Goal: Task Accomplishment & Management: Complete application form

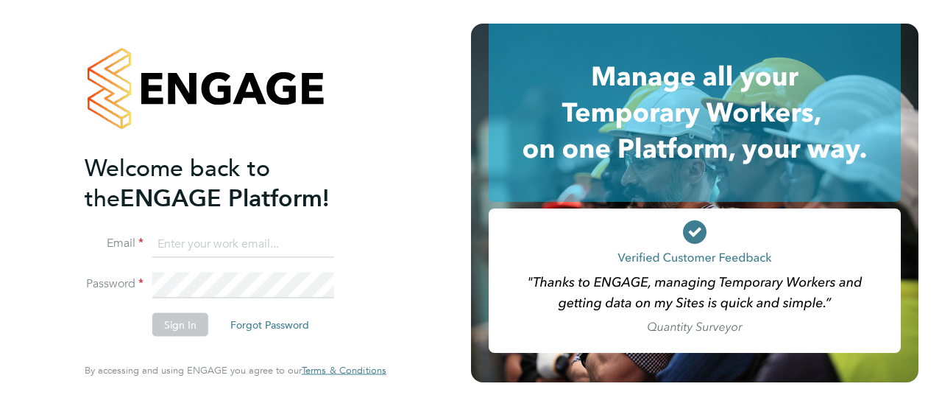
type input "[PERSON_NAME][EMAIL_ADDRESS][DOMAIN_NAME]"
click at [168, 331] on button "Sign In" at bounding box center [180, 325] width 56 height 24
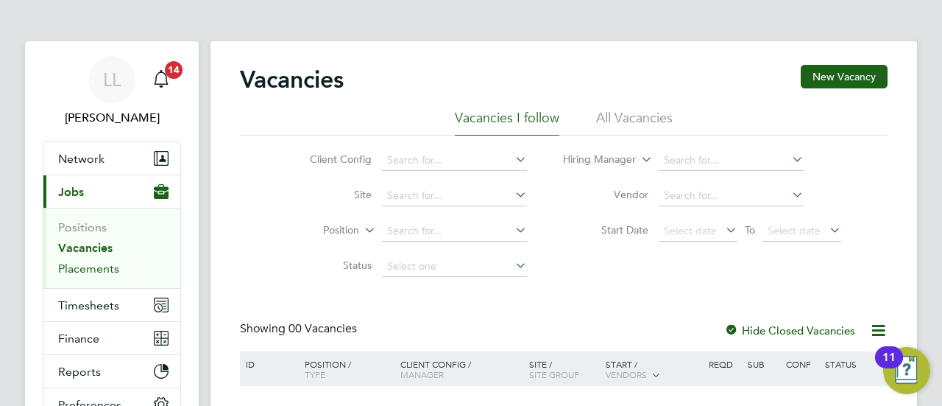
click at [98, 267] on link "Placements" at bounding box center [88, 268] width 61 height 14
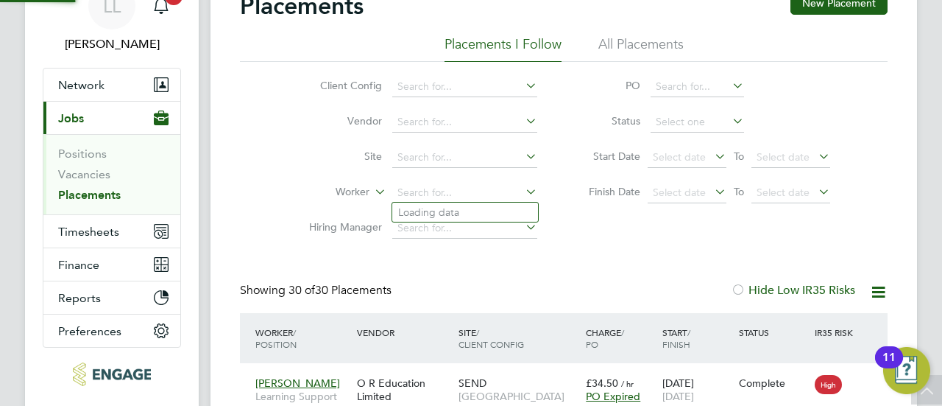
drag, startPoint x: 409, startPoint y: 195, endPoint x: 487, endPoint y: 179, distance: 79.7
click at [414, 196] on input at bounding box center [464, 193] width 145 height 21
type input "anitha"
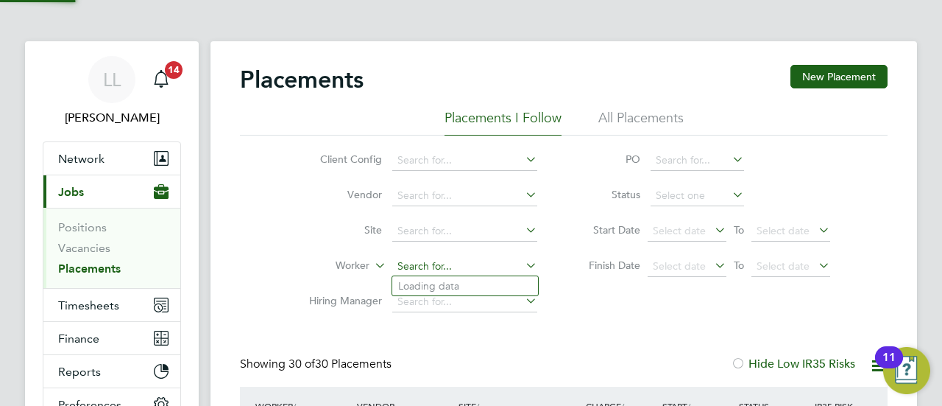
click at [412, 264] on input at bounding box center [464, 266] width 145 height 21
click at [473, 283] on li "Arba Dreni" at bounding box center [465, 286] width 146 height 20
type input "Arba Dreni"
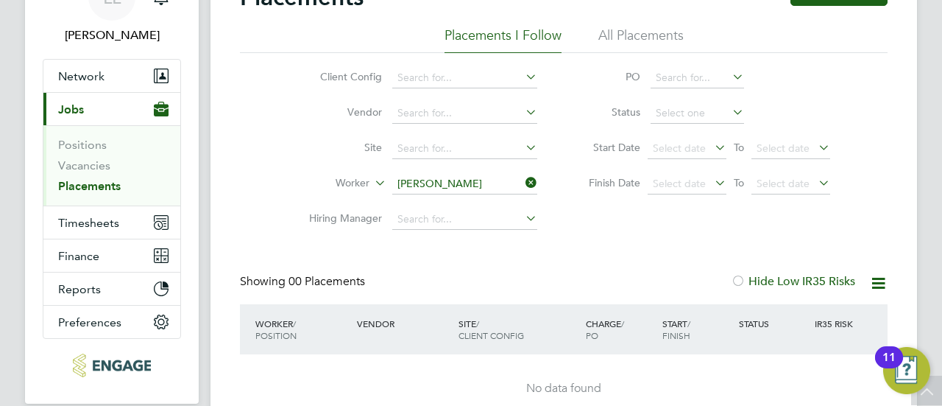
scroll to position [20, 0]
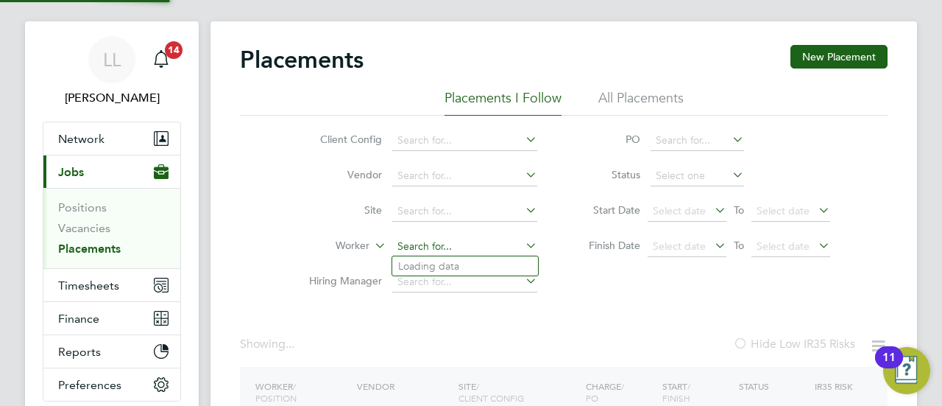
click at [468, 242] on ul "Client Config Vendor Site Worker Hiring Manager" at bounding box center [417, 211] width 277 height 177
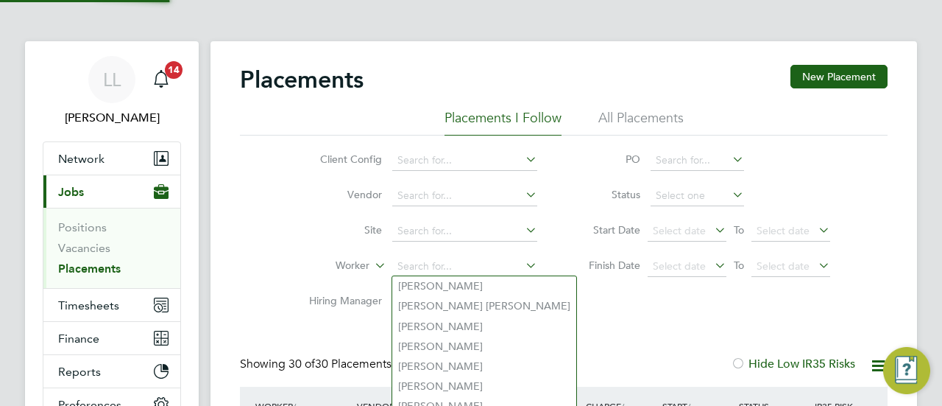
scroll to position [7, 7]
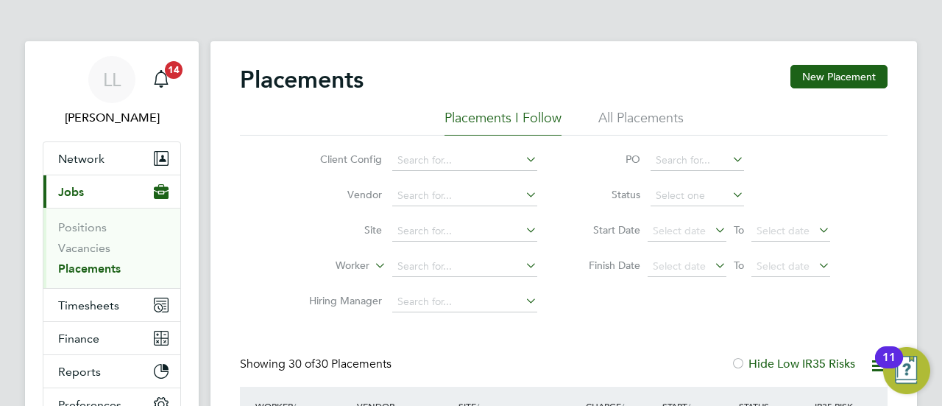
click at [289, 211] on li "Vendor" at bounding box center [417, 195] width 277 height 35
click at [87, 270] on link "Placements" at bounding box center [89, 268] width 63 height 14
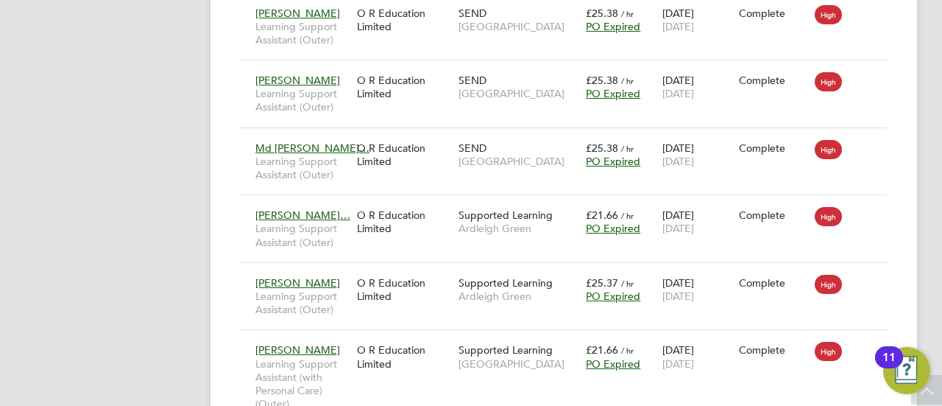
click at [133, 152] on app-navbar "LL Louise Linehan Notifications 14 Applications: Network Businesses Sites Worke…" at bounding box center [112, 361] width 174 height 2606
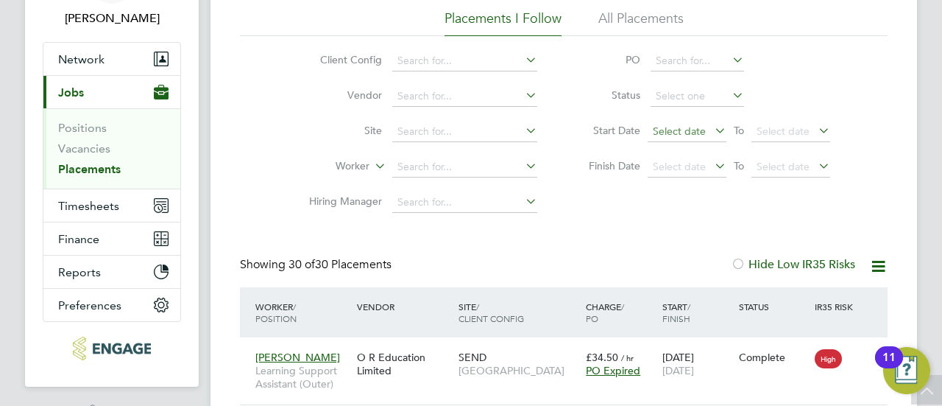
click at [682, 124] on span "Select date" at bounding box center [679, 130] width 53 height 13
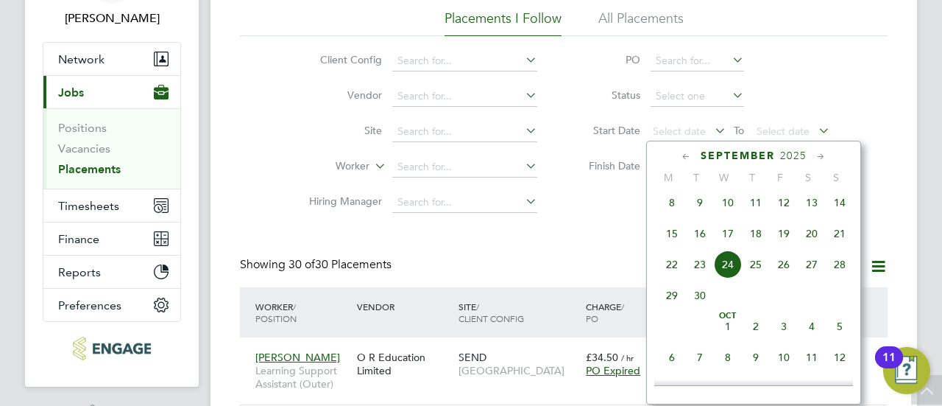
click at [674, 241] on span "15" at bounding box center [672, 233] width 28 height 28
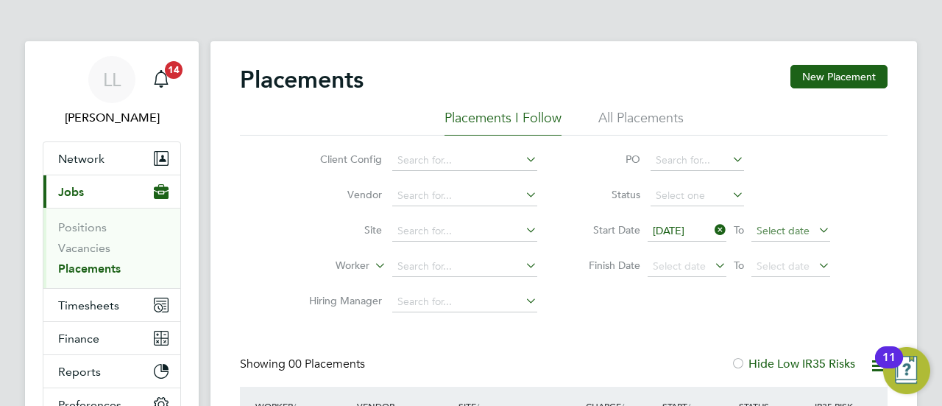
click at [777, 228] on span "Select date" at bounding box center [783, 230] width 53 height 13
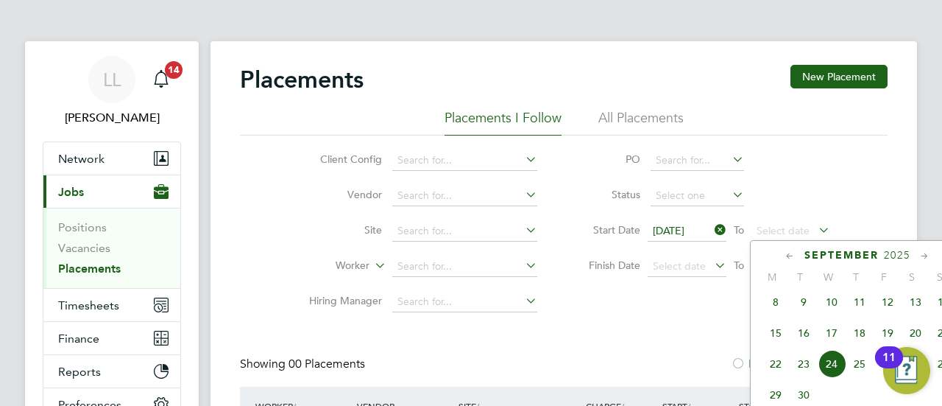
click at [895, 336] on span "19" at bounding box center [888, 333] width 28 height 28
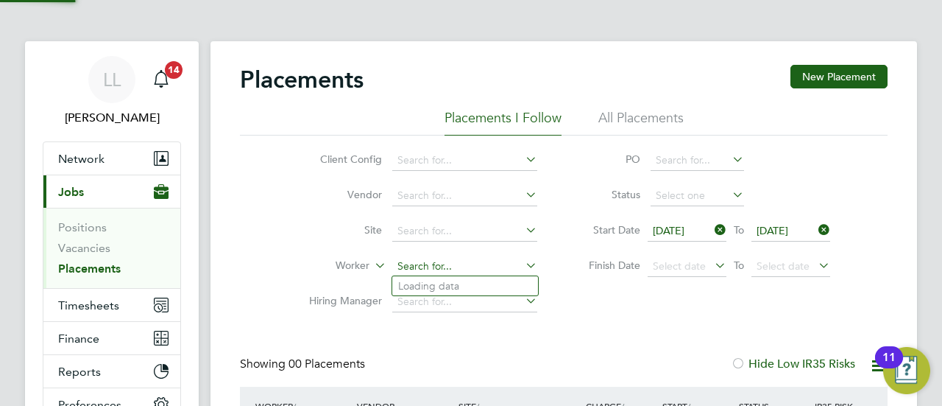
click at [434, 260] on input at bounding box center [464, 266] width 145 height 21
click at [461, 328] on li "Ar ba Dreni" at bounding box center [493, 326] width 203 height 20
type input "Arba Dreni"
click at [294, 236] on li "Site" at bounding box center [417, 231] width 277 height 35
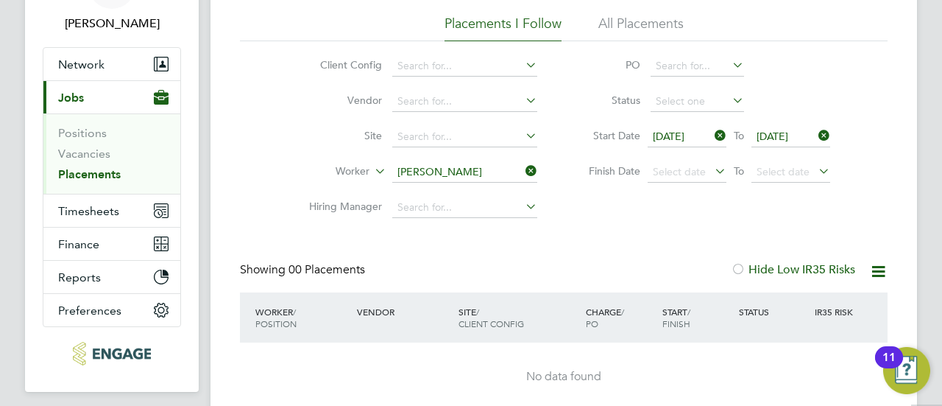
scroll to position [147, 0]
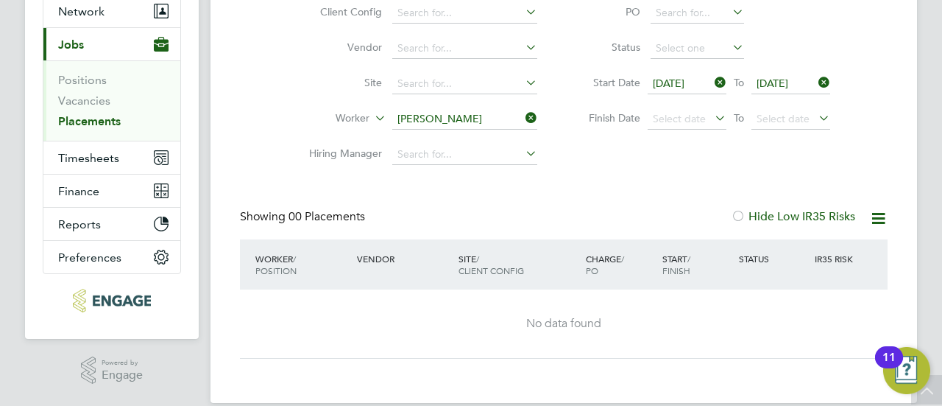
click at [712, 80] on icon at bounding box center [712, 82] width 0 height 21
click at [789, 80] on span "19 Sep 2025" at bounding box center [773, 83] width 32 height 13
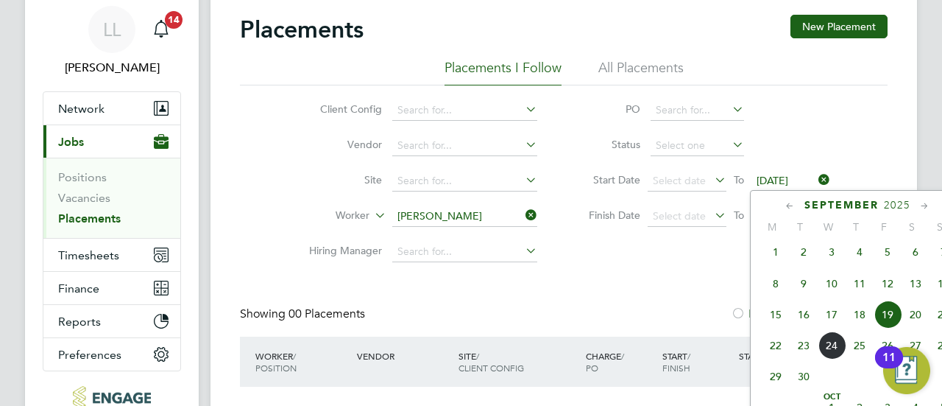
scroll to position [74, 0]
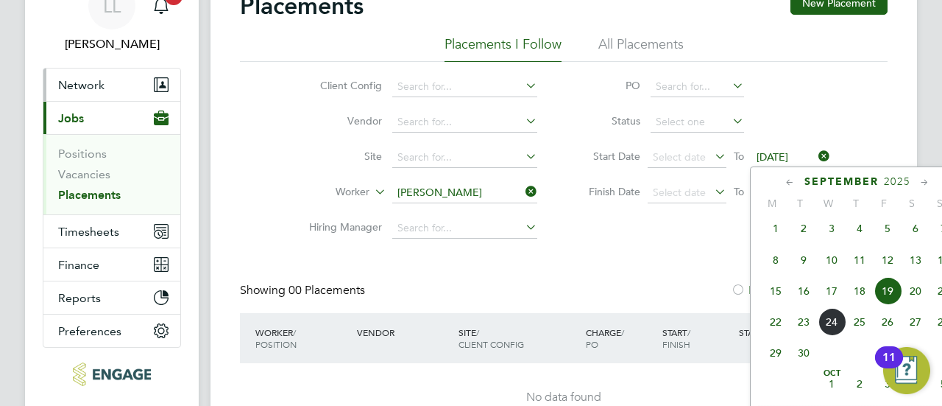
click at [88, 89] on span "Network" at bounding box center [81, 85] width 46 height 14
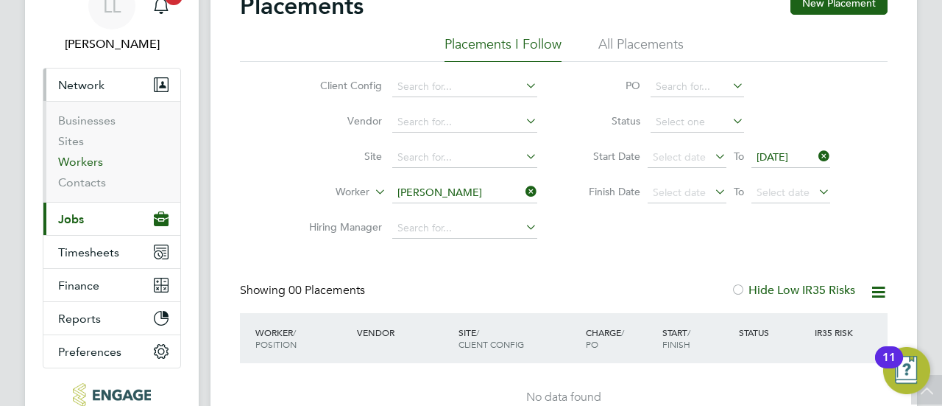
click at [86, 159] on link "Workers" at bounding box center [80, 162] width 45 height 14
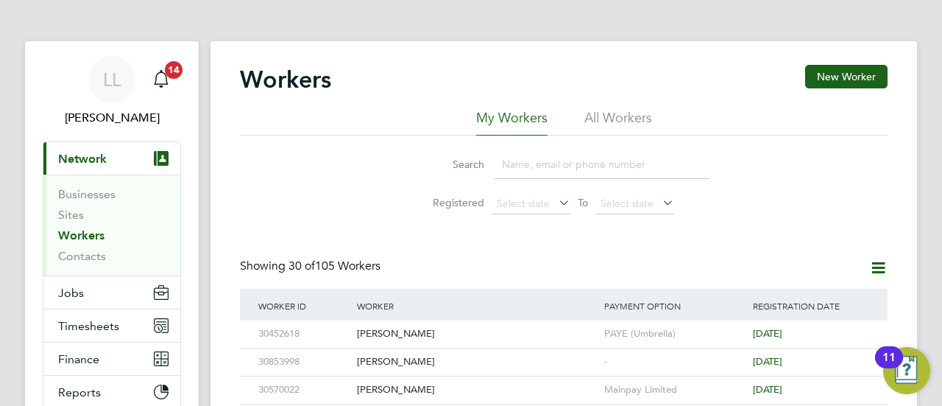
click at [534, 163] on input at bounding box center [602, 164] width 215 height 29
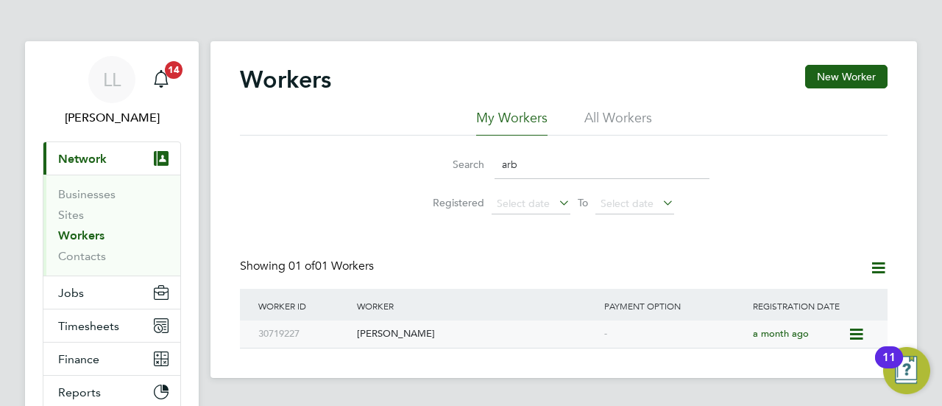
type input "arb"
click at [377, 338] on div "Arba Dreni" at bounding box center [476, 333] width 247 height 27
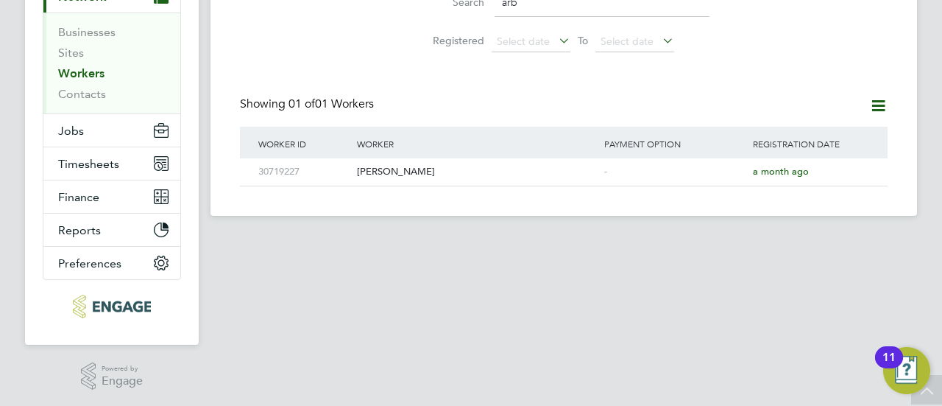
scroll to position [141, 0]
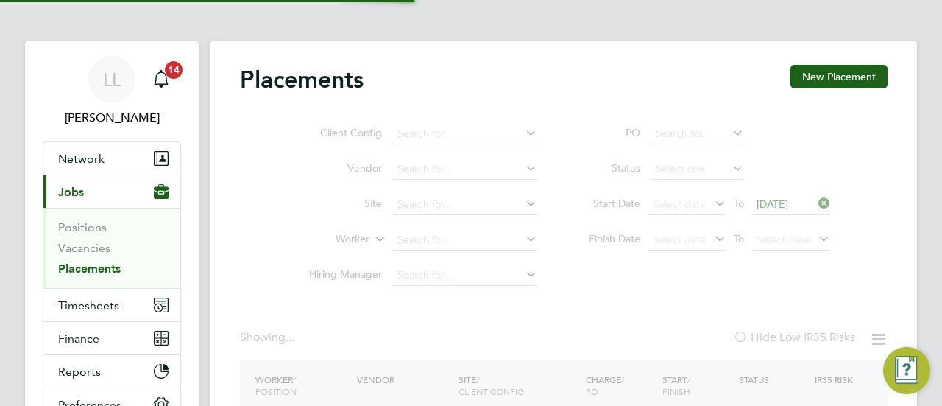
type input "Arba Dreni"
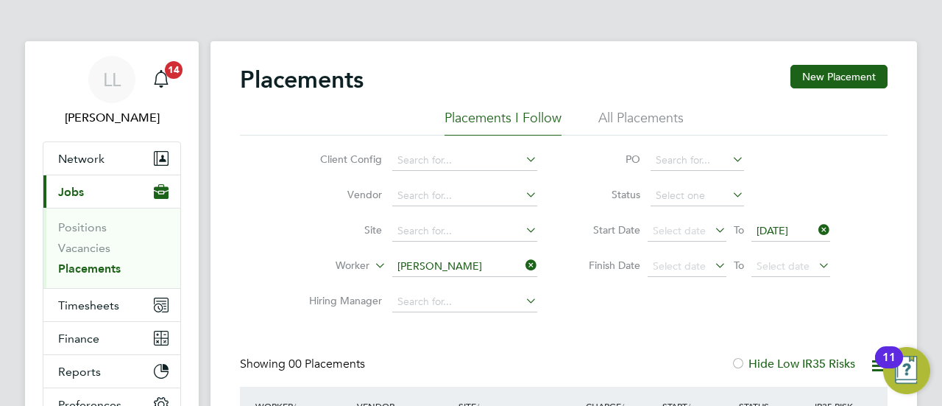
click at [90, 272] on link "Placements" at bounding box center [89, 268] width 63 height 14
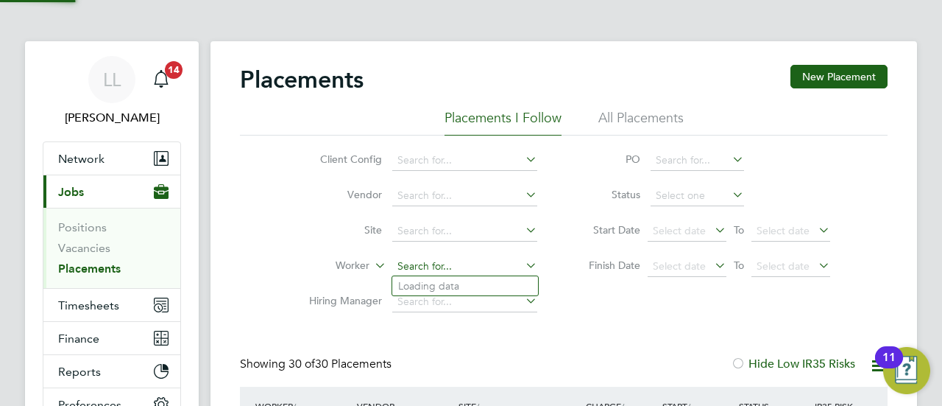
click at [406, 267] on input at bounding box center [464, 266] width 145 height 21
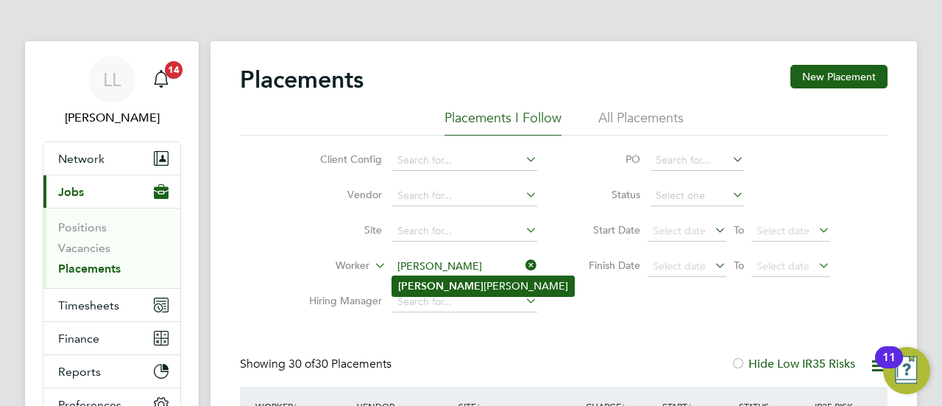
click at [454, 288] on li "Rosie Batchelor" at bounding box center [483, 286] width 182 height 20
type input "[PERSON_NAME]"
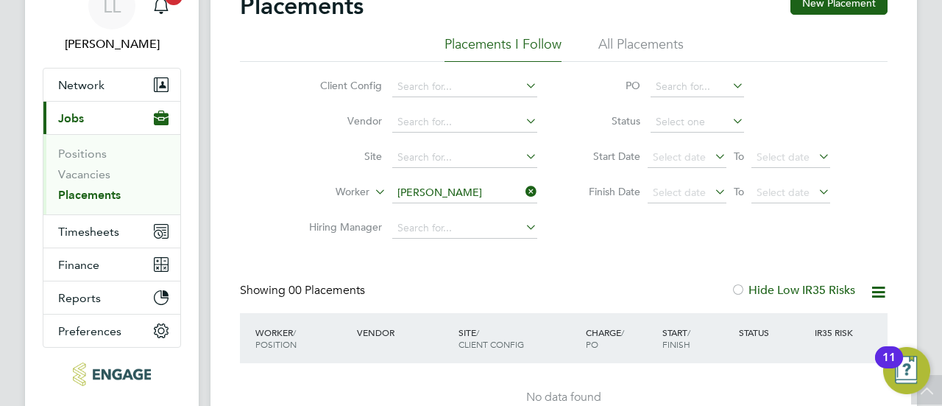
click at [883, 289] on icon at bounding box center [878, 292] width 18 height 18
click at [776, 323] on li "Download Placements Report" at bounding box center [806, 327] width 157 height 21
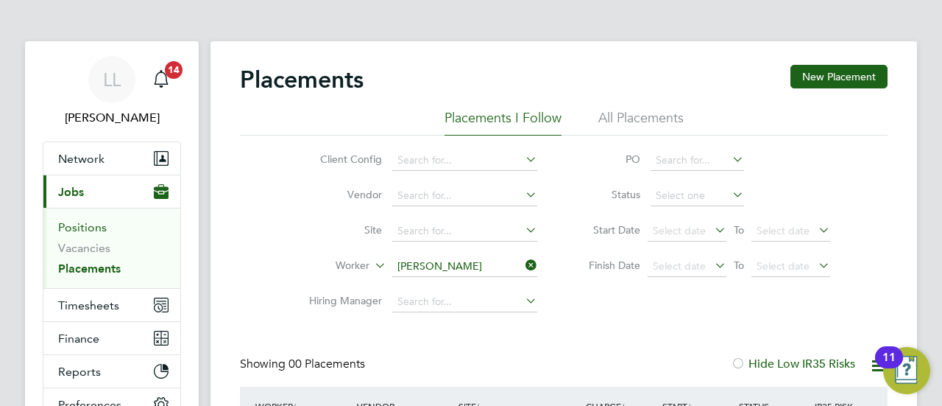
click at [95, 223] on link "Positions" at bounding box center [82, 227] width 49 height 14
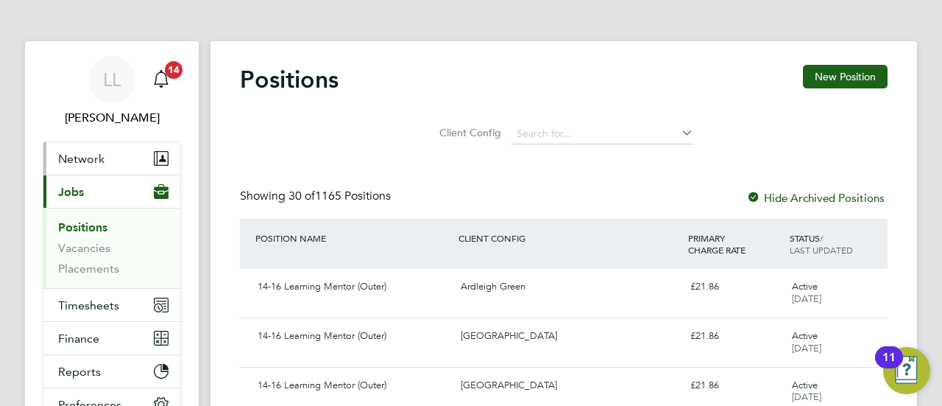
click at [94, 155] on span "Network" at bounding box center [81, 159] width 46 height 14
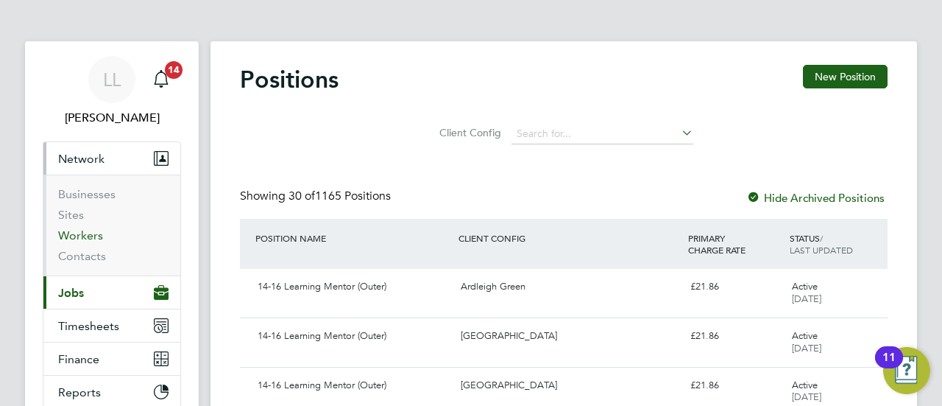
click at [85, 236] on link "Workers" at bounding box center [80, 235] width 45 height 14
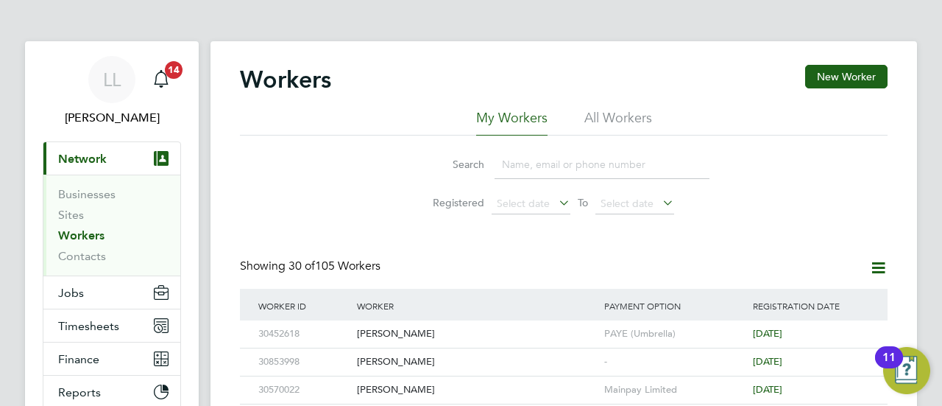
click at [532, 169] on input at bounding box center [602, 164] width 215 height 29
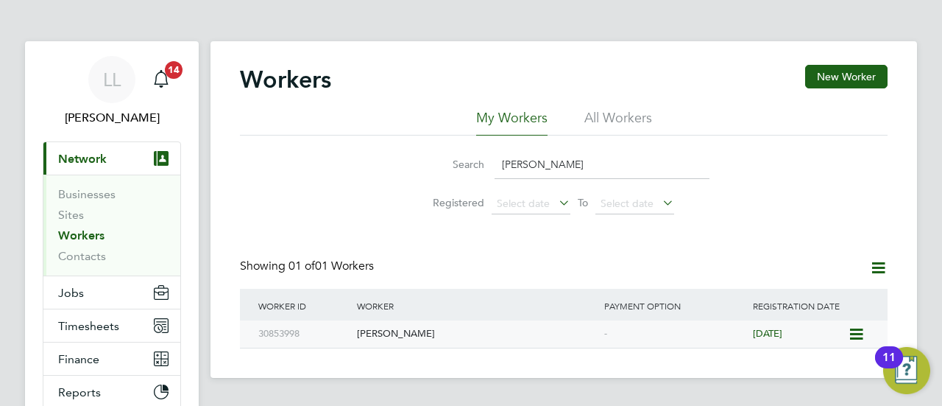
type input "rosie"
click at [395, 335] on div "[PERSON_NAME]" at bounding box center [476, 333] width 247 height 27
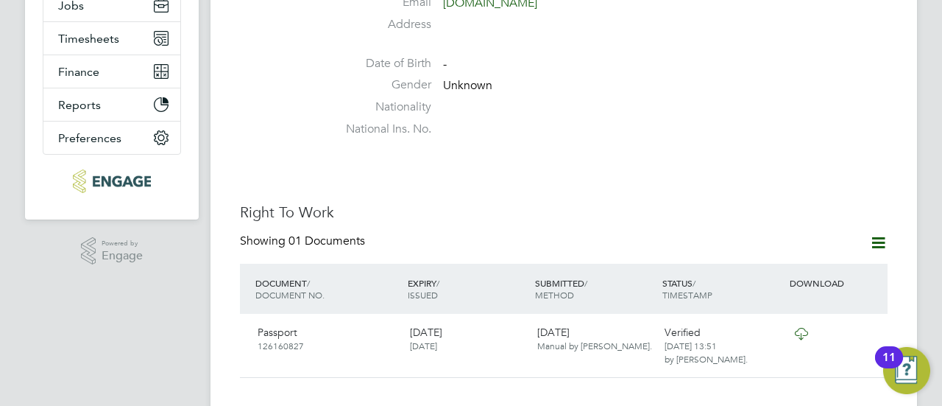
scroll to position [294, 0]
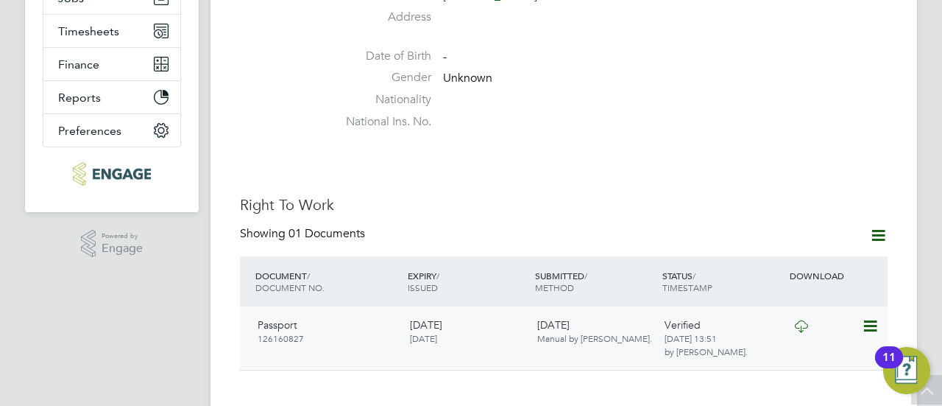
click at [870, 317] on icon at bounding box center [869, 326] width 15 height 18
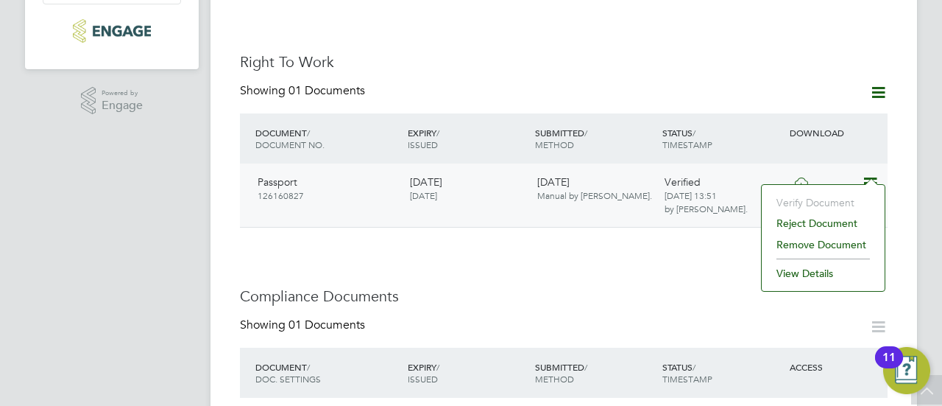
scroll to position [442, 0]
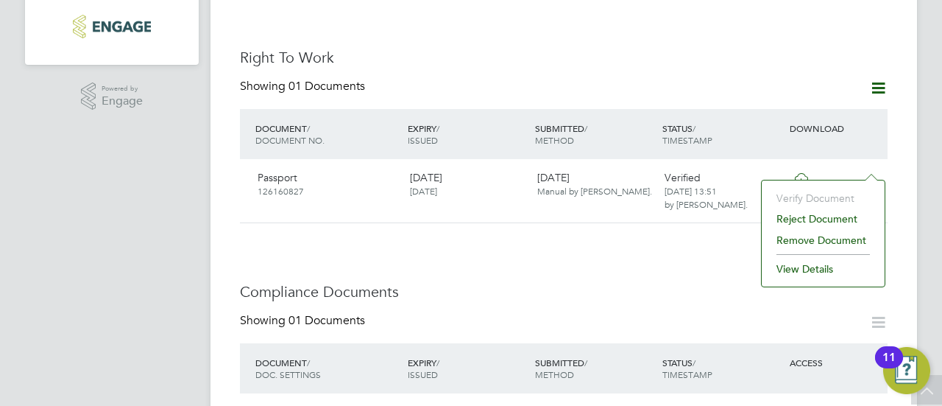
click at [533, 51] on h3 "Right To Work" at bounding box center [564, 57] width 648 height 19
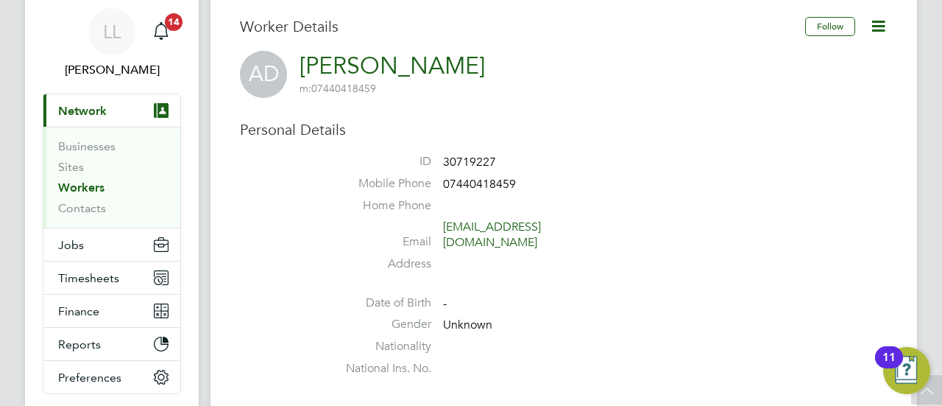
scroll to position [0, 0]
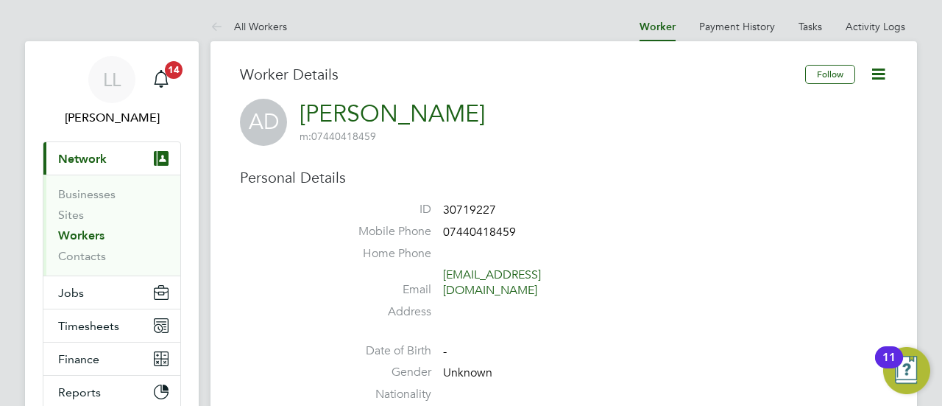
click at [881, 71] on icon at bounding box center [878, 74] width 18 height 18
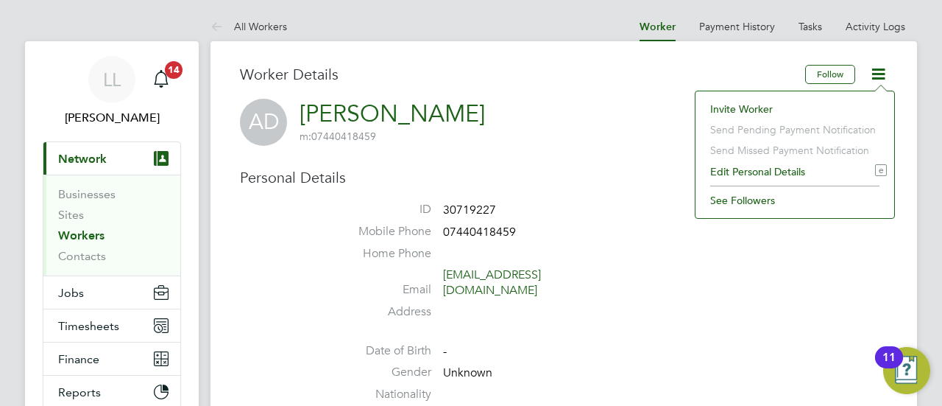
click at [583, 101] on div "AD Arba Dreni m: 07440418459" at bounding box center [564, 122] width 648 height 47
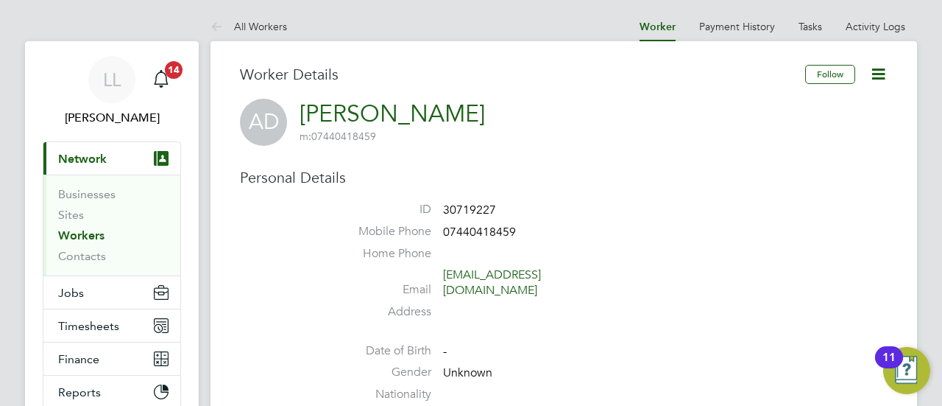
click at [82, 236] on link "Workers" at bounding box center [81, 235] width 46 height 14
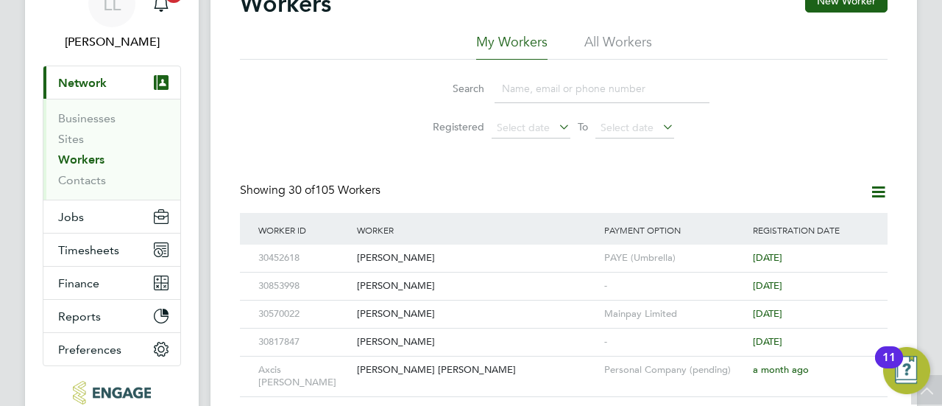
scroll to position [74, 0]
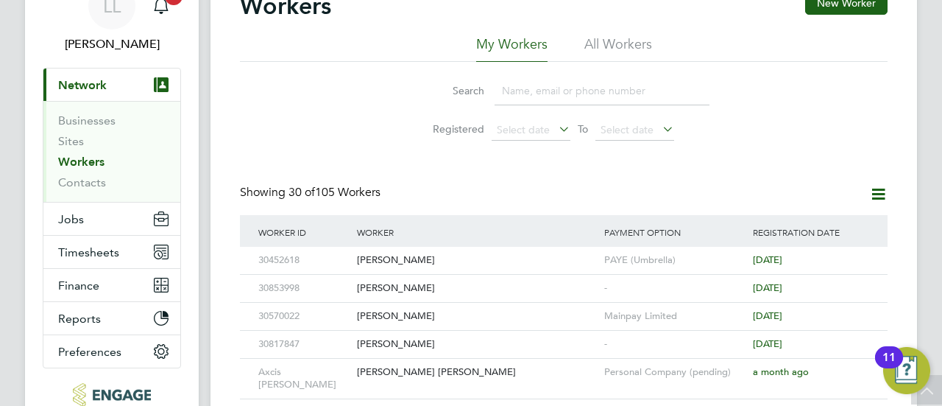
click at [540, 86] on input at bounding box center [602, 91] width 215 height 29
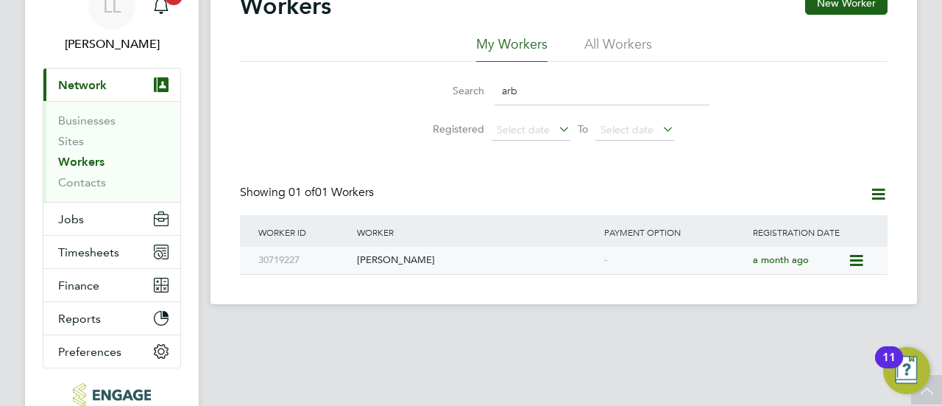
type input "arb"
click at [856, 262] on icon at bounding box center [855, 261] width 15 height 18
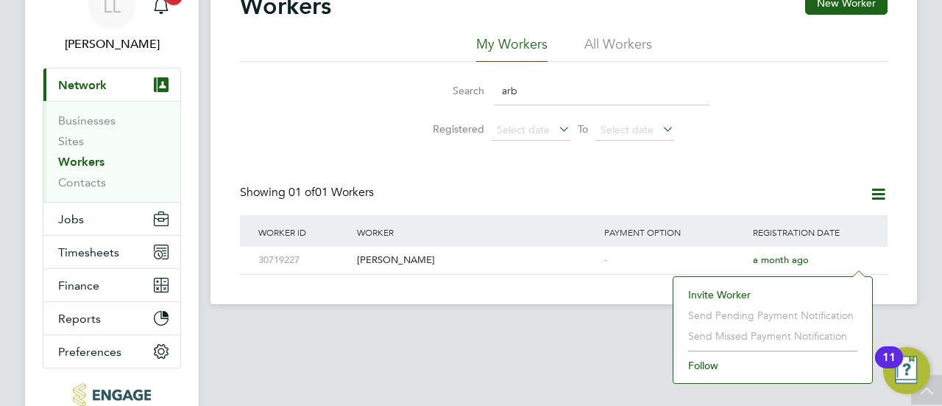
click at [718, 154] on div "Workers New Worker My Workers All Workers Search arb Registered Select date To …" at bounding box center [564, 132] width 648 height 283
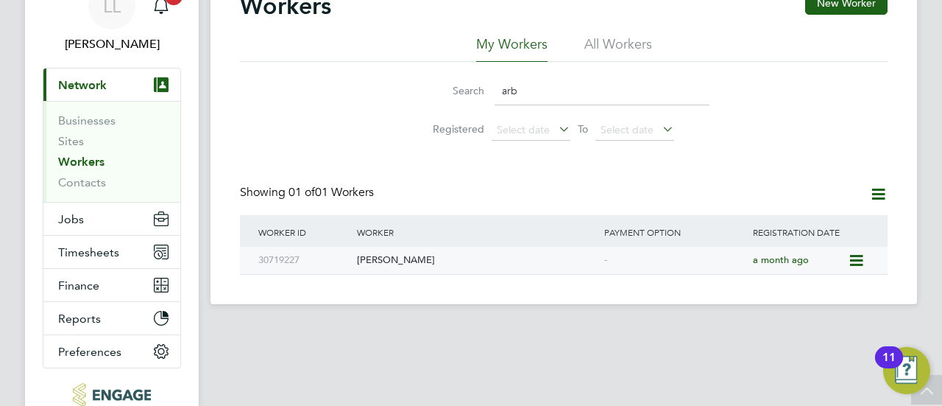
click at [408, 258] on div "Arba Dreni" at bounding box center [476, 260] width 247 height 27
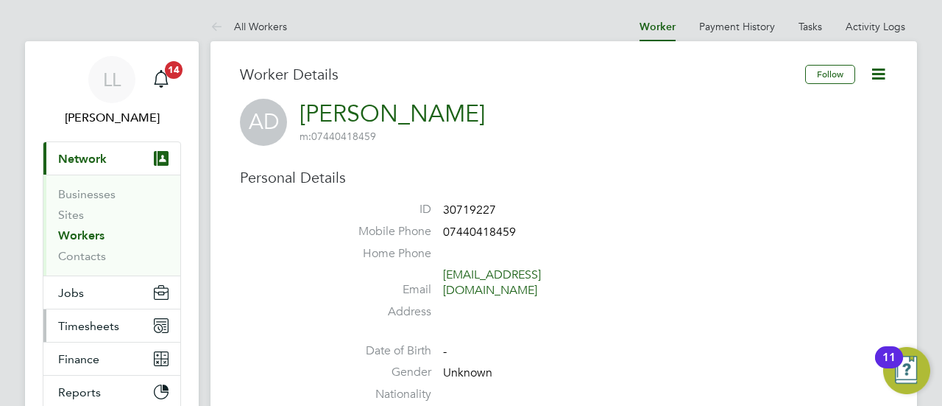
click at [115, 323] on span "Timesheets" at bounding box center [88, 326] width 61 height 14
click at [91, 322] on span "Timesheets" at bounding box center [88, 326] width 61 height 14
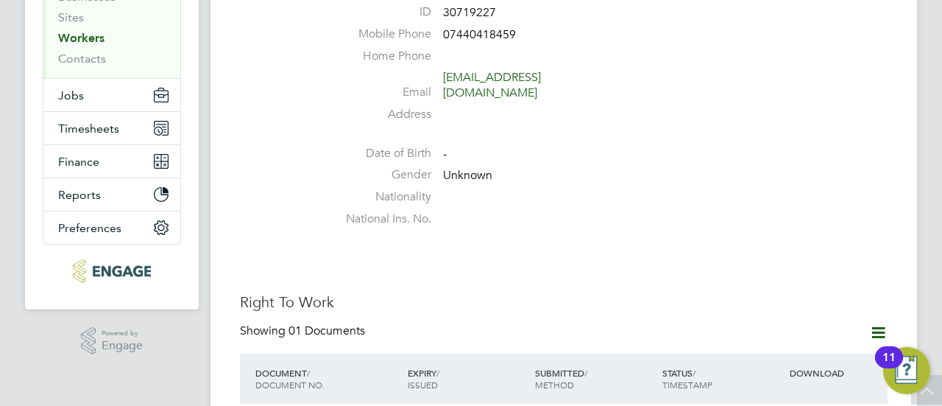
scroll to position [74, 0]
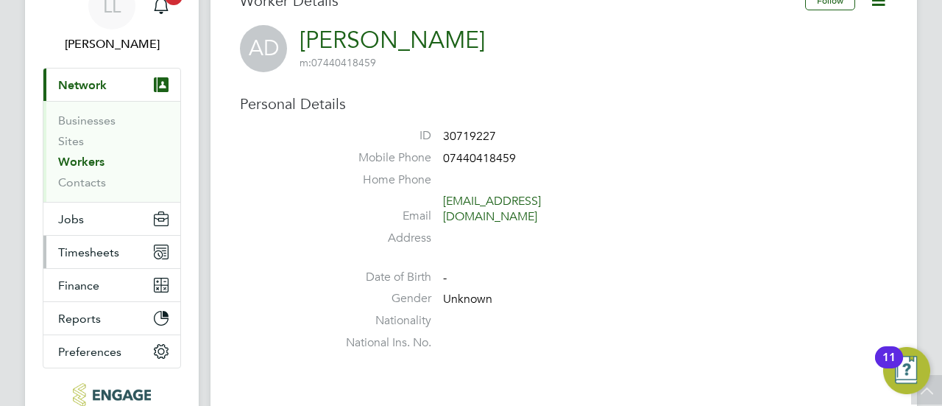
click at [98, 255] on span "Timesheets" at bounding box center [88, 252] width 61 height 14
click at [97, 248] on span "Timesheets" at bounding box center [88, 252] width 61 height 14
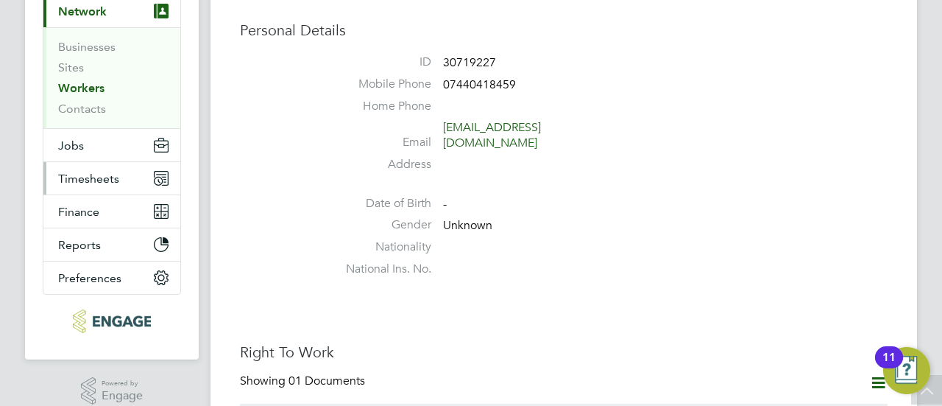
scroll to position [0, 0]
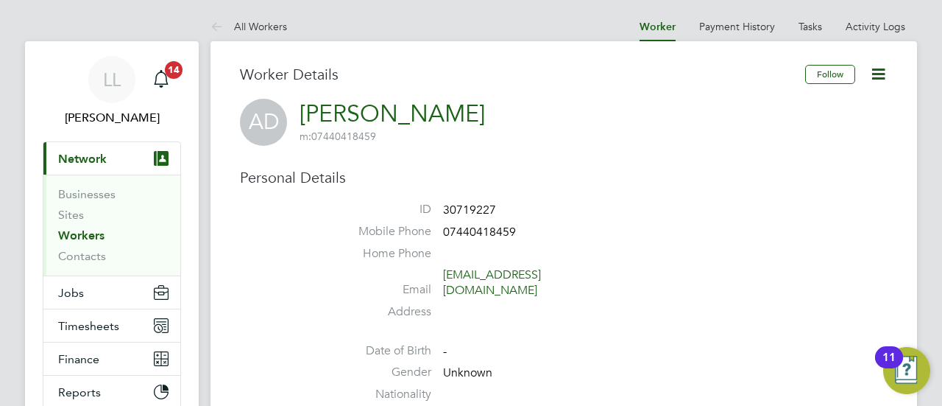
click at [88, 158] on span "Network" at bounding box center [82, 159] width 49 height 14
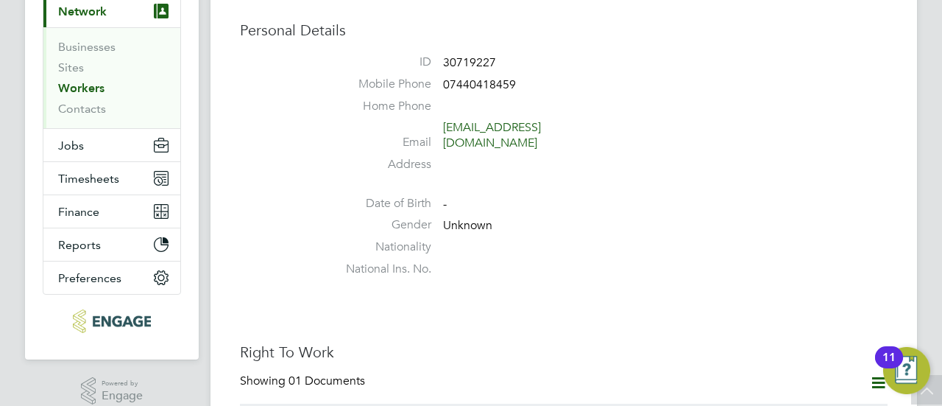
scroll to position [141, 0]
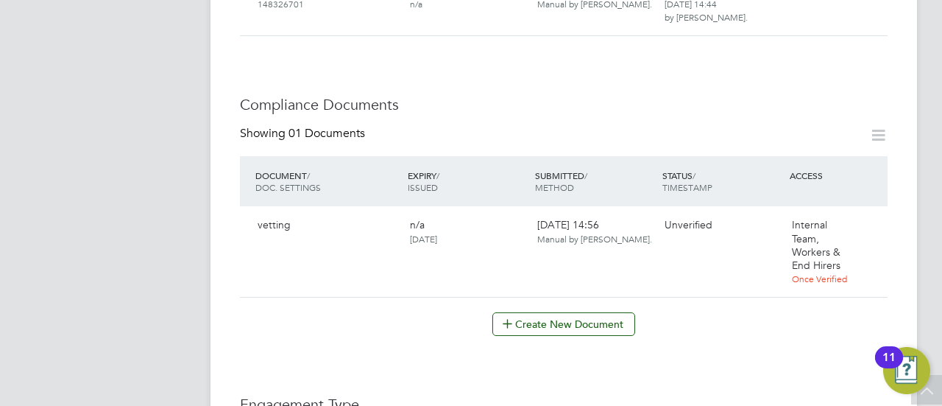
scroll to position [847, 0]
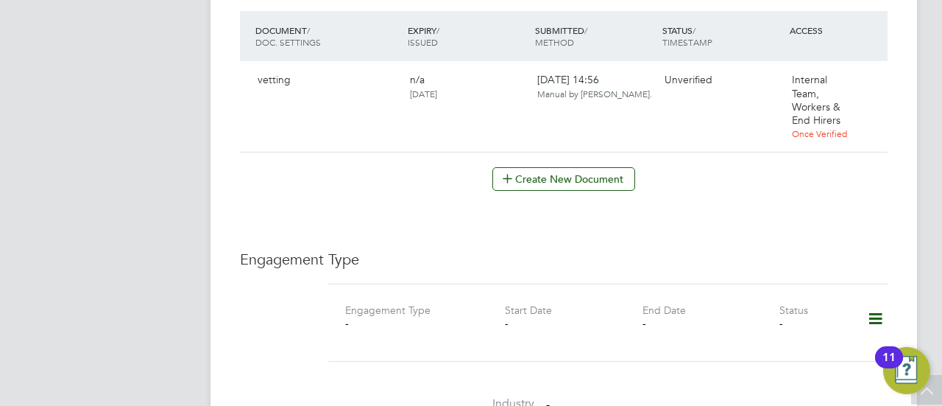
click at [885, 302] on icon at bounding box center [876, 319] width 26 height 34
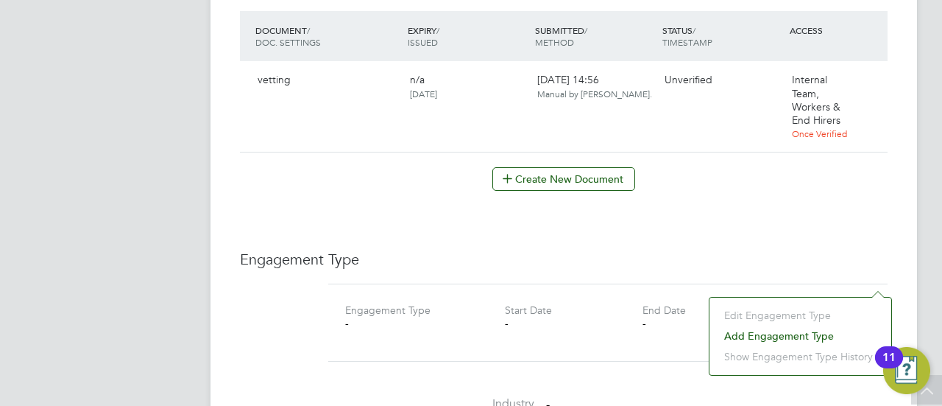
click at [727, 334] on li "Add Engagement Type" at bounding box center [800, 335] width 167 height 21
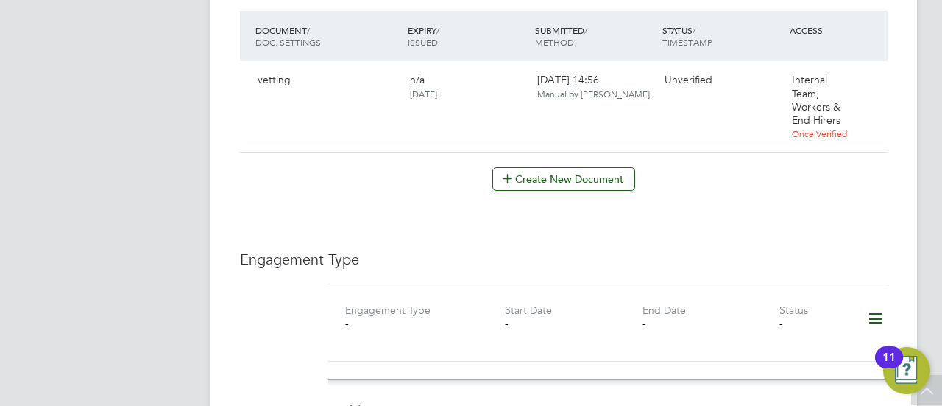
scroll to position [1068, 0]
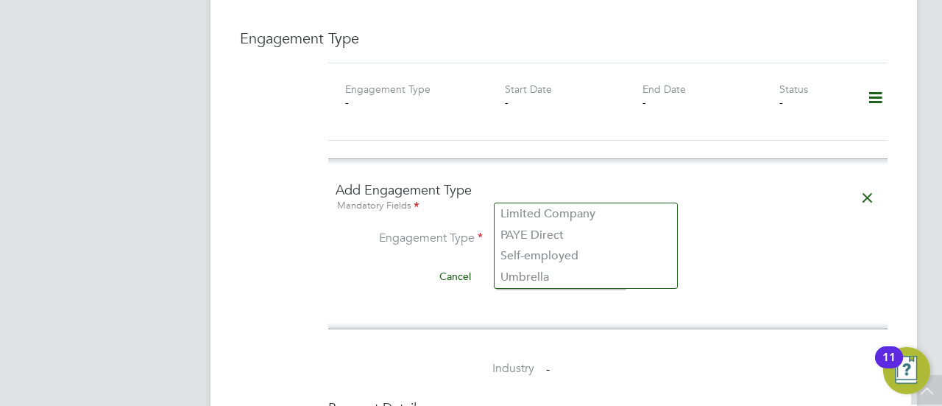
click at [530, 229] on input at bounding box center [586, 239] width 182 height 21
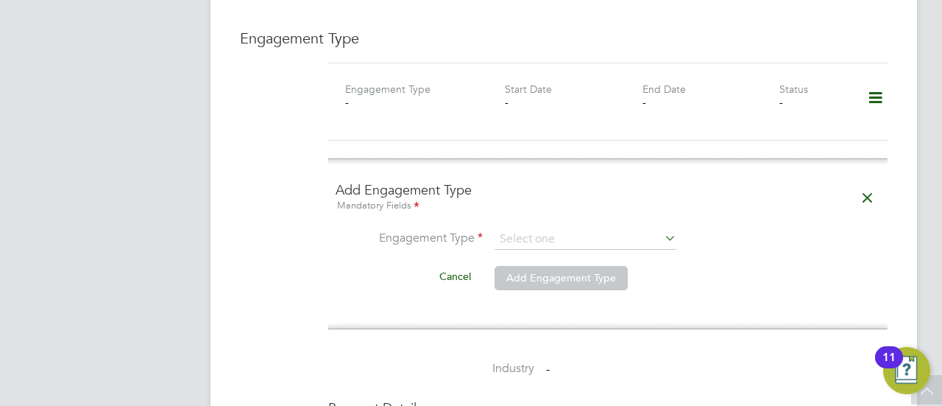
click at [549, 276] on li "Umbrella" at bounding box center [586, 277] width 183 height 21
type input "Umbrella"
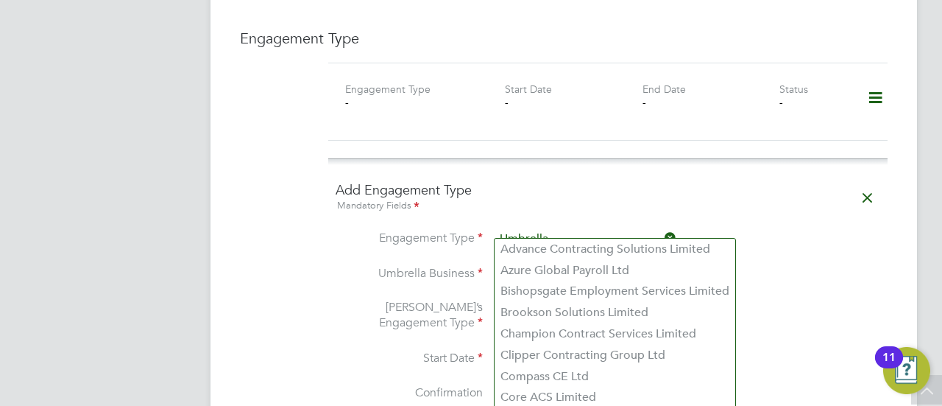
click at [530, 264] on input at bounding box center [586, 274] width 182 height 21
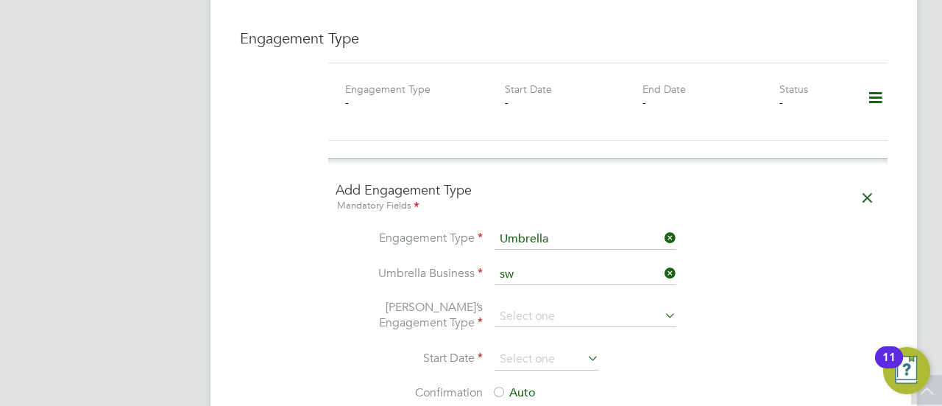
click at [548, 250] on li "Sw ift Employment Solutions Limited" at bounding box center [599, 249] width 208 height 21
type input "Swift Employment Solutions Limited"
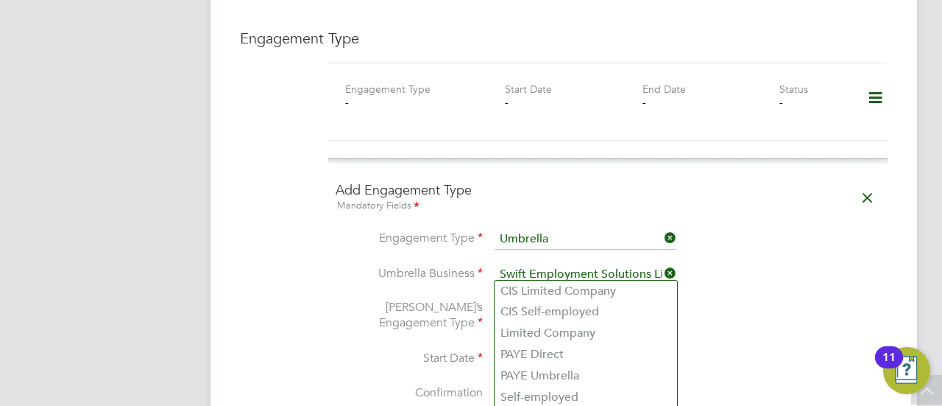
click at [540, 306] on input at bounding box center [586, 316] width 182 height 21
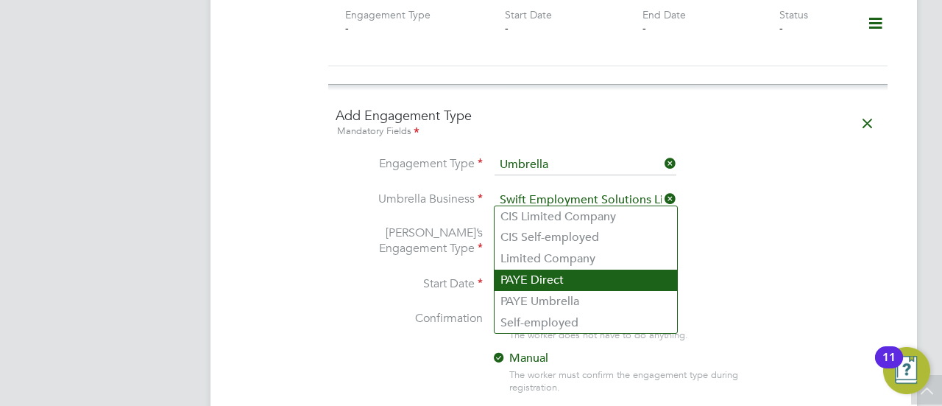
scroll to position [1216, 0]
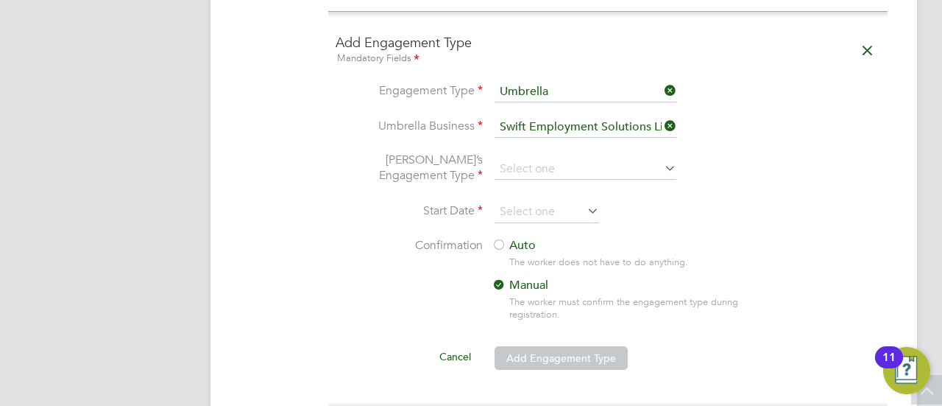
click at [590, 229] on li "PAYE Umbrella" at bounding box center [586, 228] width 183 height 21
type input "PAYE Umbrella"
click at [537, 201] on input at bounding box center [547, 212] width 105 height 22
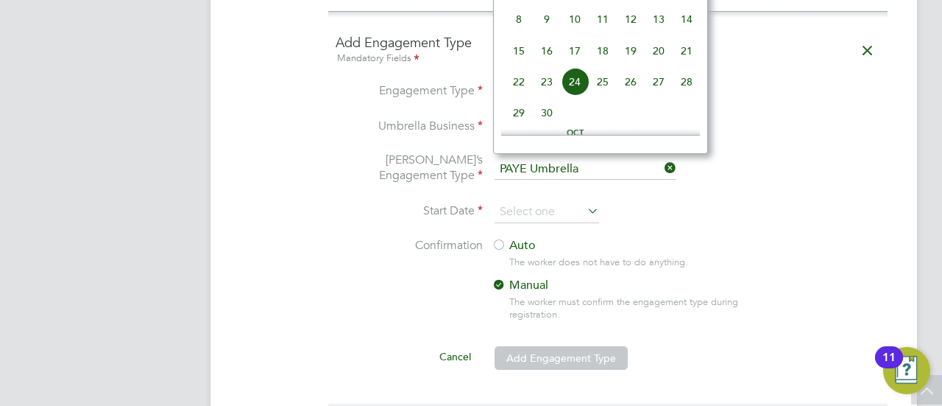
scroll to position [389, 0]
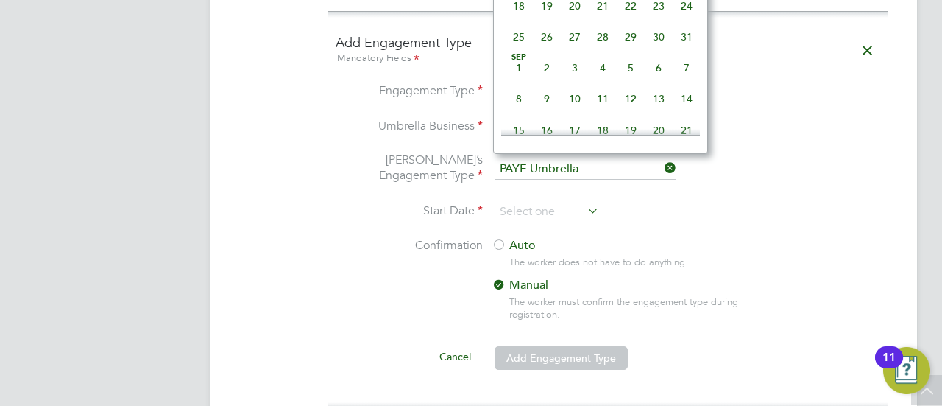
click at [521, 77] on span "[DATE]" at bounding box center [519, 68] width 28 height 28
type input "[DATE]"
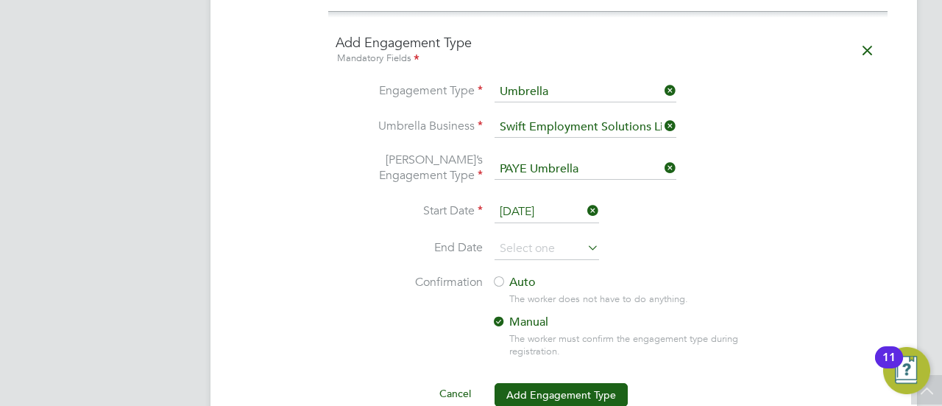
drag, startPoint x: 752, startPoint y: 200, endPoint x: 717, endPoint y: 195, distance: 35.6
click at [752, 238] on li "End Date" at bounding box center [608, 256] width 545 height 37
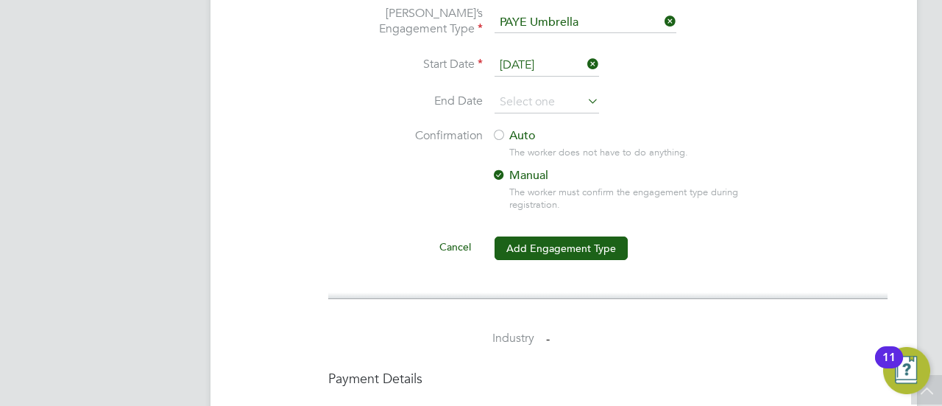
scroll to position [1289, 0]
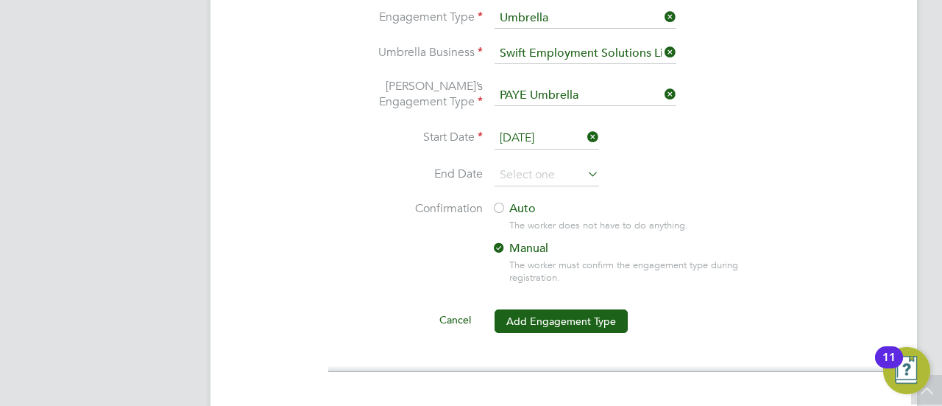
click at [503, 202] on div at bounding box center [499, 209] width 15 height 15
click at [545, 309] on button "Add Engagement Type" at bounding box center [561, 321] width 133 height 24
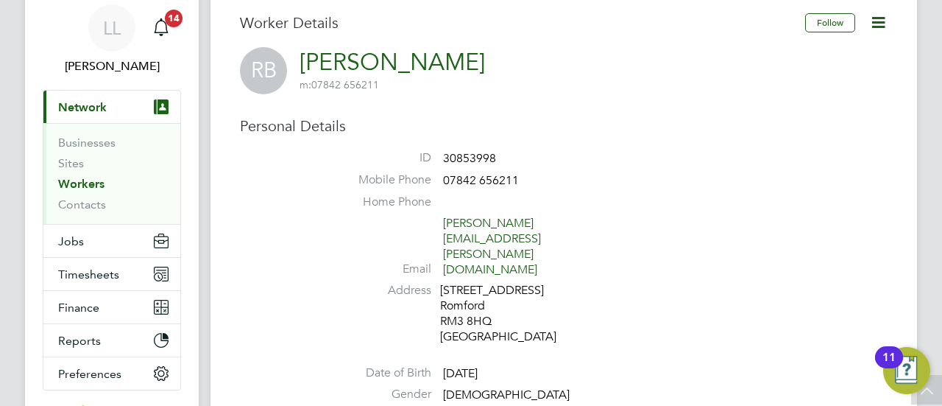
scroll to position [0, 0]
